Goal: Register for event/course

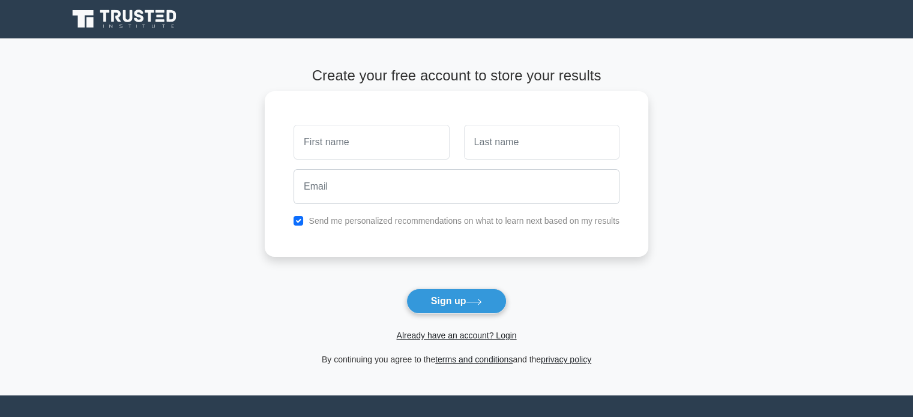
click at [375, 152] on input "text" at bounding box center [370, 142] width 155 height 35
type input "swetha"
click at [532, 153] on input "text" at bounding box center [541, 142] width 155 height 35
type input "avutu"
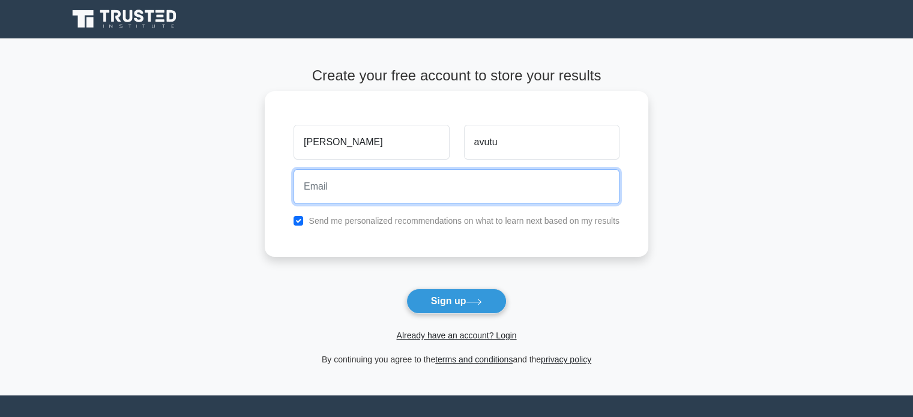
click at [509, 191] on input "email" at bounding box center [456, 186] width 326 height 35
type input "avutuswetha@gmail.com"
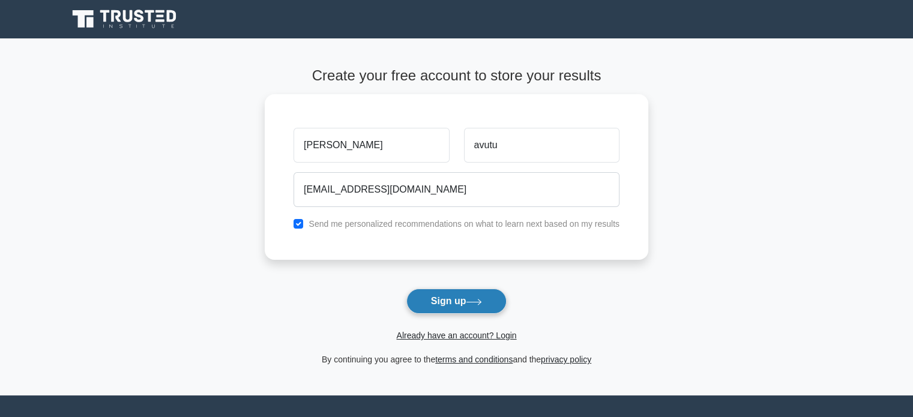
click at [449, 299] on button "Sign up" at bounding box center [456, 301] width 101 height 25
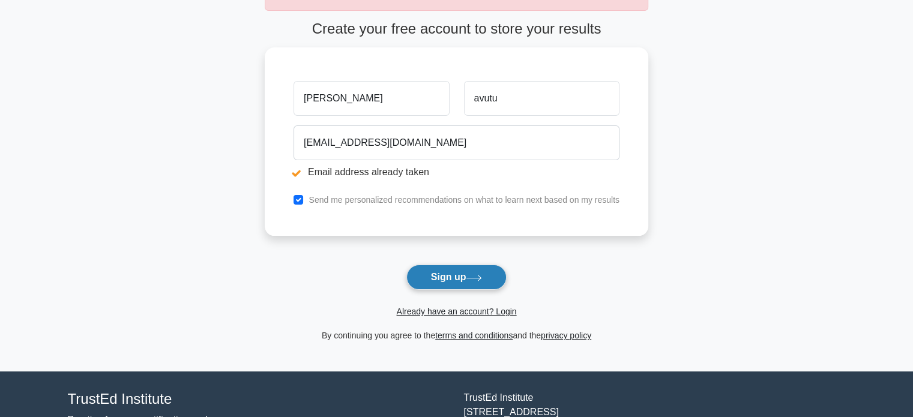
scroll to position [178, 0]
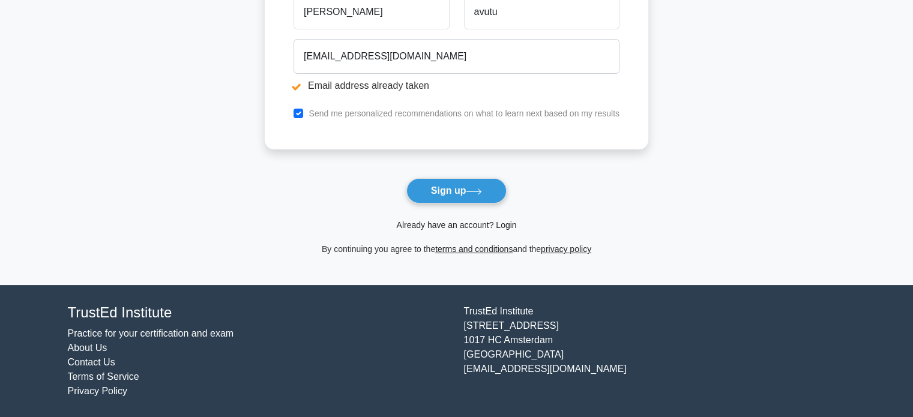
click at [502, 222] on link "Already have an account? Login" at bounding box center [456, 225] width 120 height 10
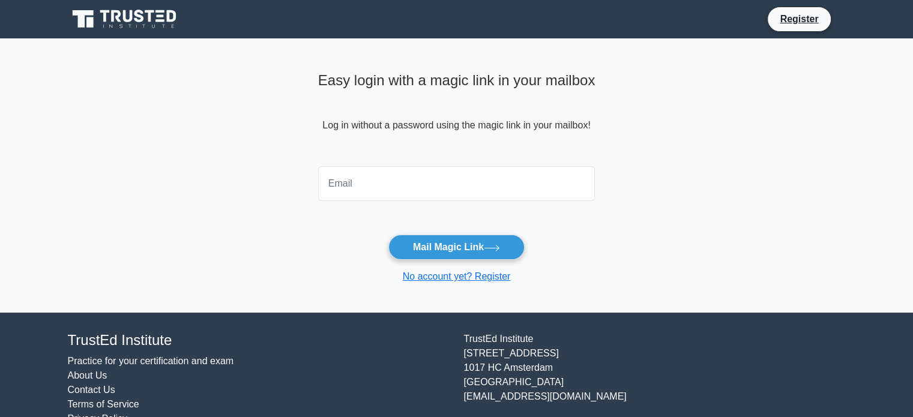
drag, startPoint x: 0, startPoint y: 0, endPoint x: 379, endPoint y: 187, distance: 423.0
click at [379, 187] on input "email" at bounding box center [456, 183] width 277 height 35
type input "avutuswetha@gmail.com"
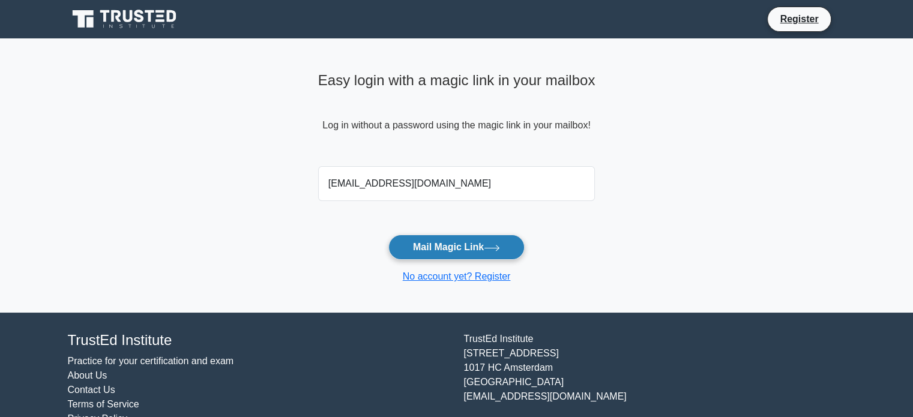
click at [430, 245] on button "Mail Magic Link" at bounding box center [456, 247] width 136 height 25
